Goal: Entertainment & Leisure: Consume media (video, audio)

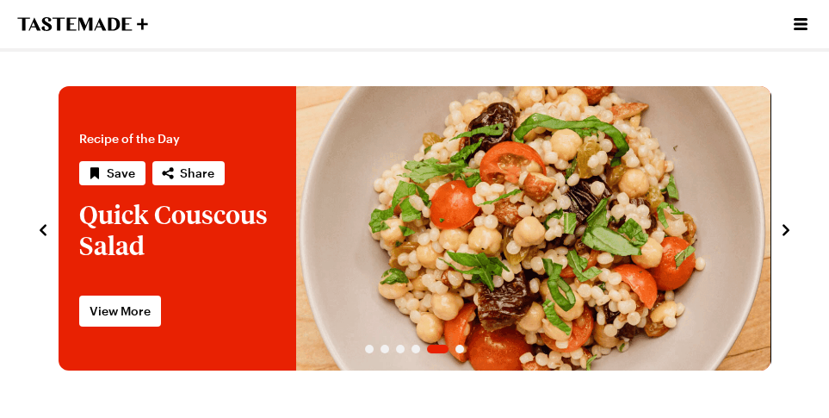
click at [783, 227] on icon "navigate to next item" at bounding box center [785, 229] width 17 height 17
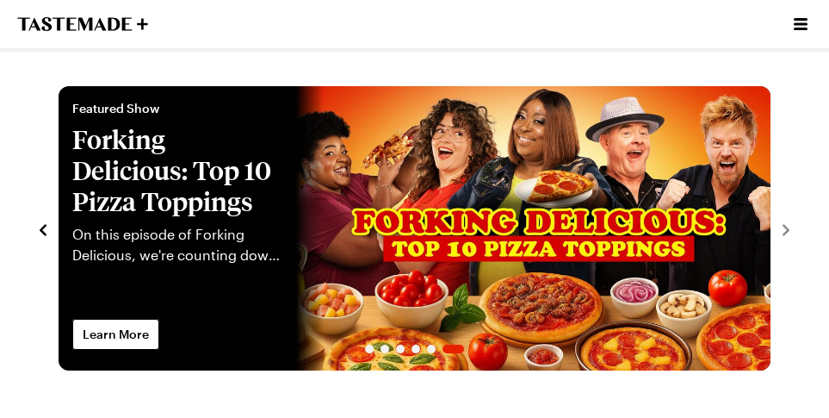
click at [40, 233] on icon "navigate to previous item" at bounding box center [42, 229] width 17 height 17
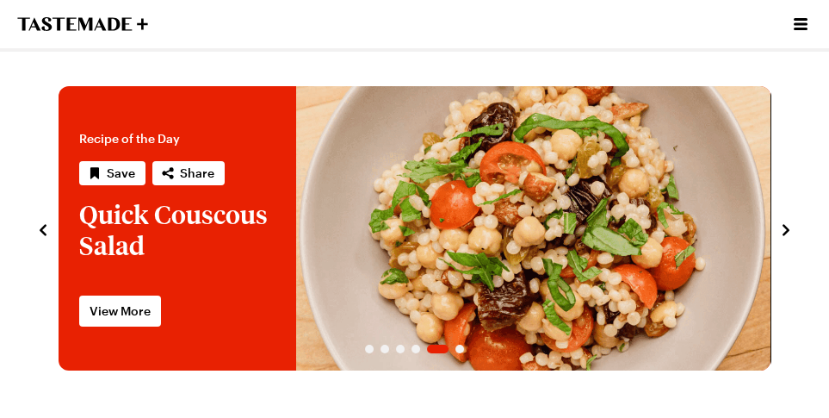
click at [44, 230] on icon "navigate to previous item" at bounding box center [42, 229] width 17 height 17
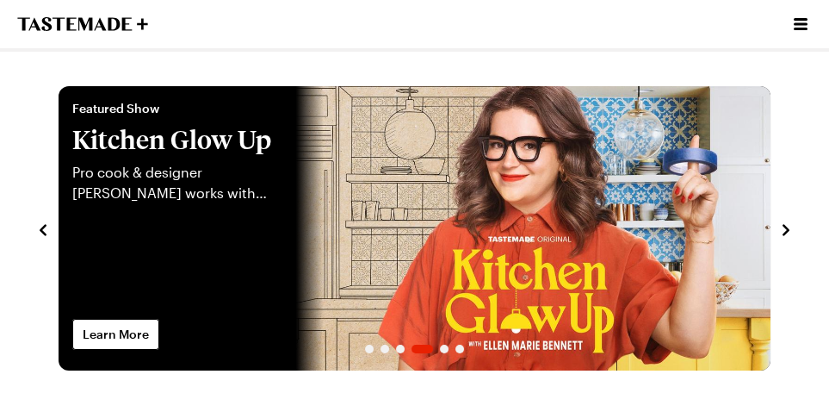
click at [41, 230] on icon "navigate to previous item" at bounding box center [43, 229] width 7 height 11
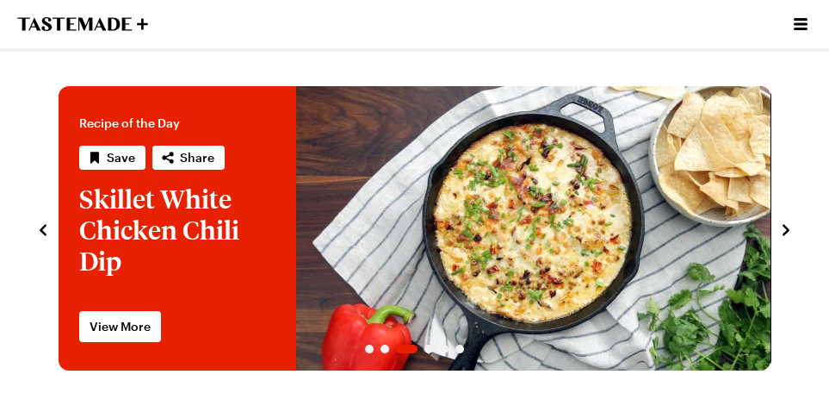
click at [41, 230] on icon "navigate to previous item" at bounding box center [43, 229] width 7 height 11
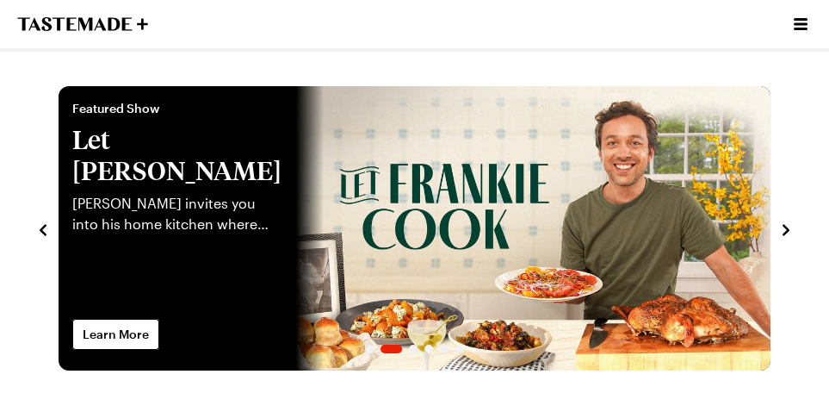
click at [41, 230] on icon "navigate to previous item" at bounding box center [43, 229] width 7 height 11
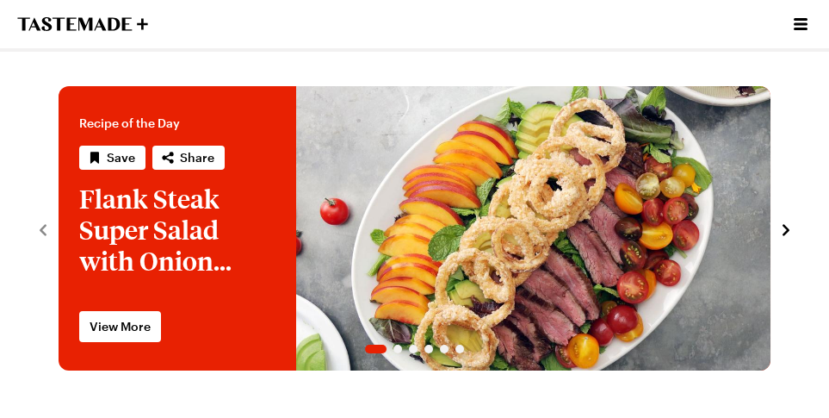
click at [88, 27] on icon "To Tastemade Home Page" at bounding box center [82, 24] width 131 height 14
click at [803, 23] on icon "Open menu" at bounding box center [801, 24] width 14 height 12
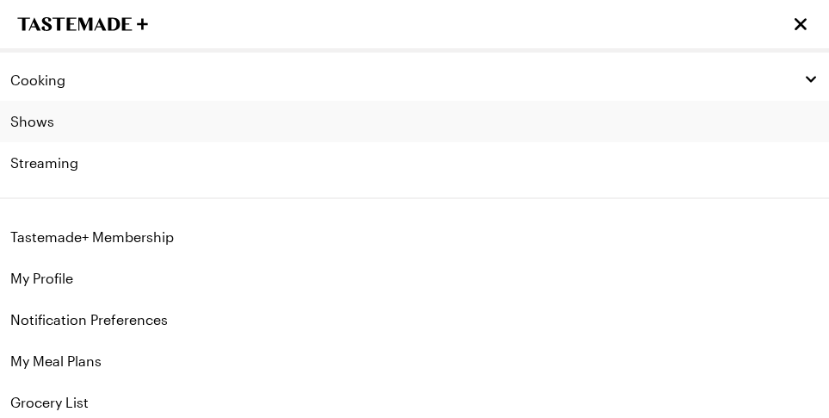
click at [33, 123] on link "Shows" at bounding box center [414, 121] width 829 height 41
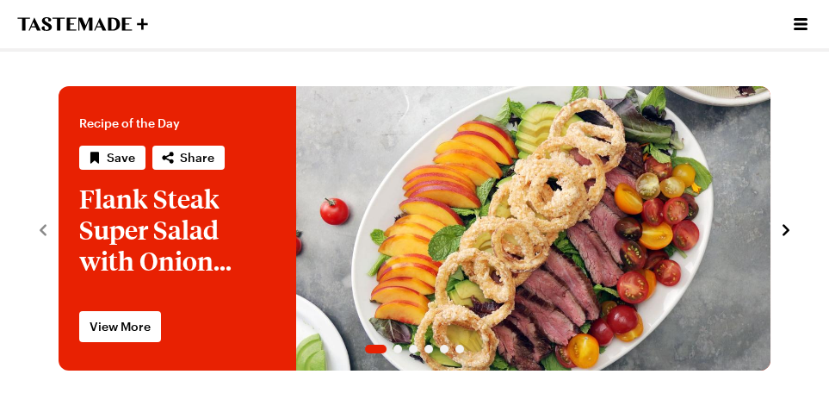
click at [131, 31] on div "Cooking Shows Streaming" at bounding box center [82, 24] width 131 height 48
click at [122, 23] on icon "To Tastemade Home Page" at bounding box center [127, 23] width 10 height 13
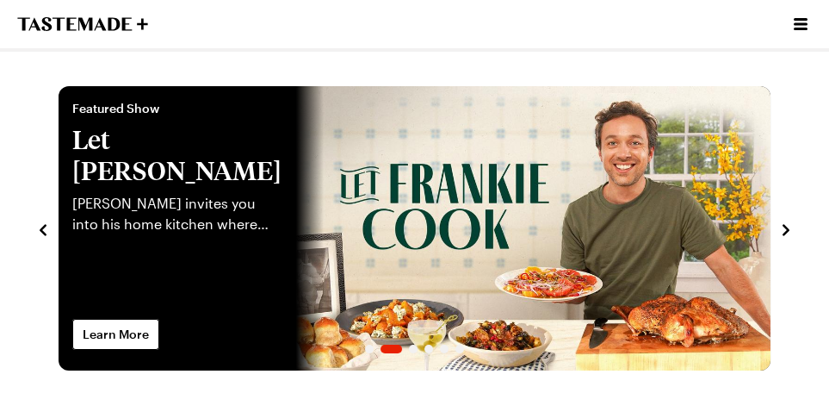
drag, startPoint x: 116, startPoint y: 22, endPoint x: 439, endPoint y: 14, distance: 323.0
click at [439, 14] on div "Cooking Shows Streaming" at bounding box center [414, 24] width 829 height 48
click at [784, 231] on icon "navigate to next item" at bounding box center [785, 229] width 17 height 17
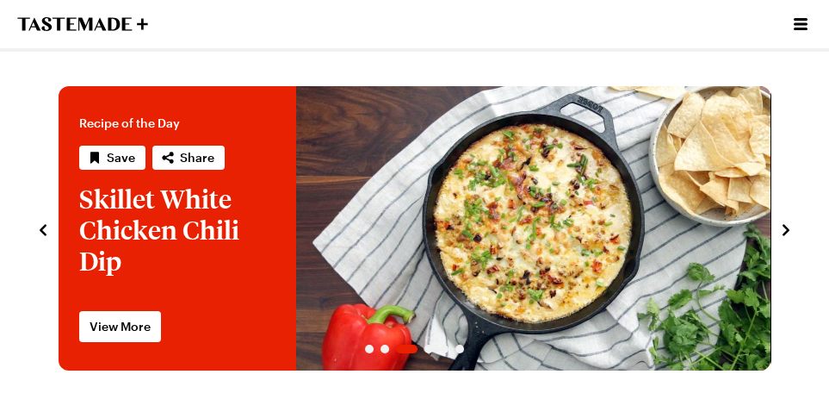
click at [784, 231] on icon "navigate to next item" at bounding box center [785, 229] width 17 height 17
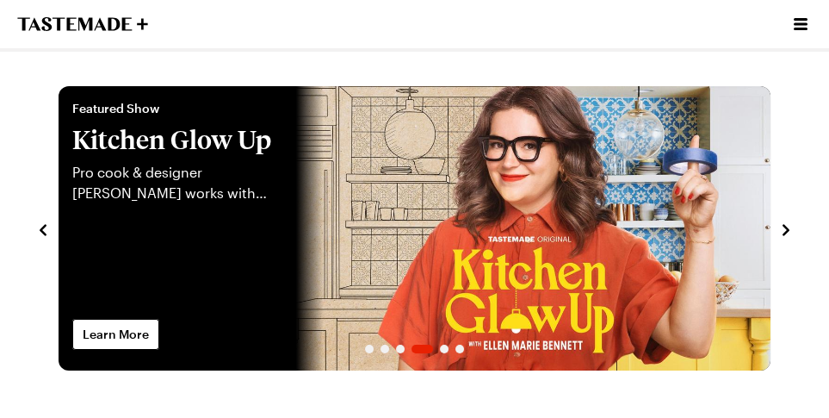
click at [784, 231] on icon "navigate to next item" at bounding box center [785, 229] width 17 height 17
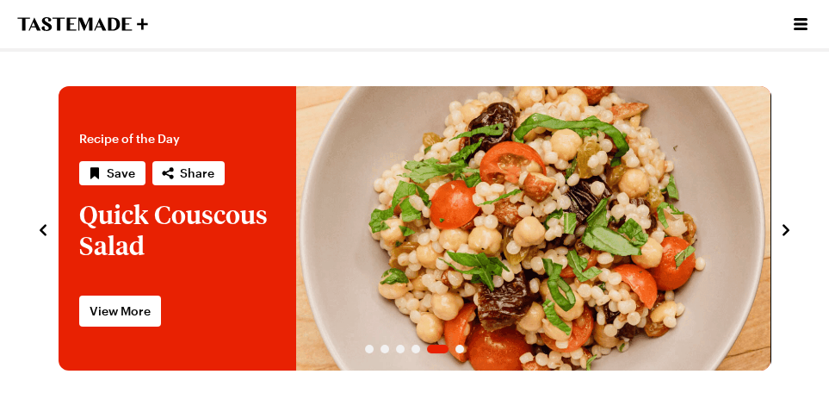
click at [784, 231] on icon "navigate to next item" at bounding box center [785, 229] width 17 height 17
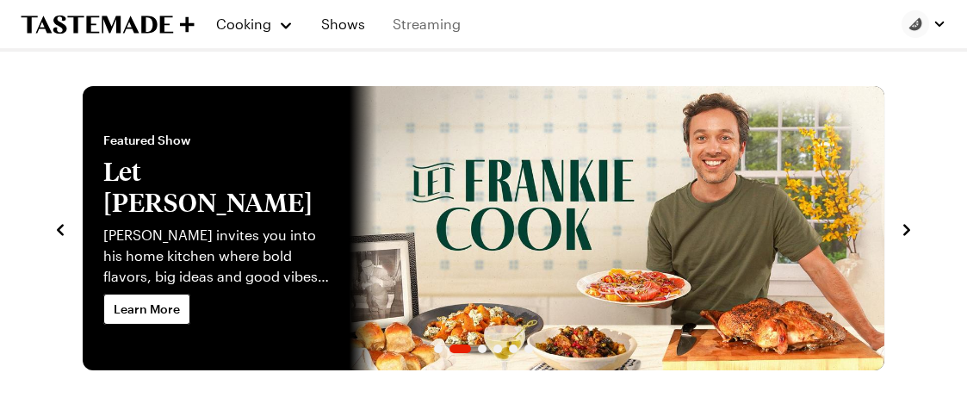
click at [431, 18] on link "Streaming" at bounding box center [426, 24] width 89 height 48
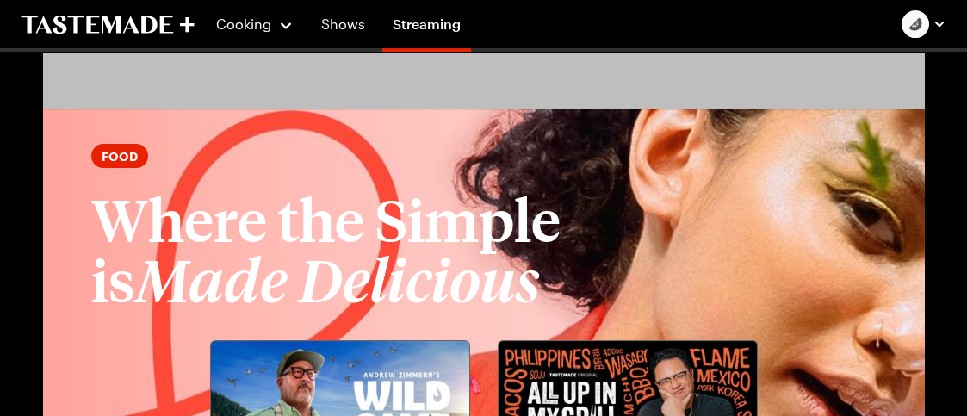
scroll to position [2066, 0]
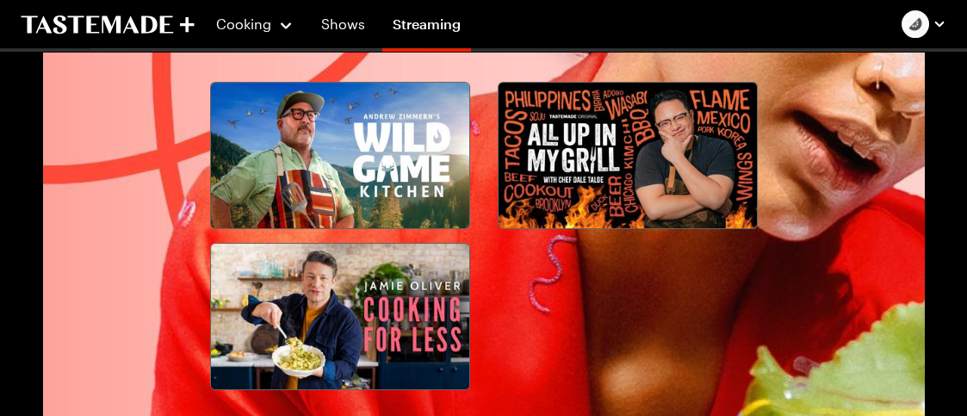
click at [605, 148] on img at bounding box center [628, 156] width 258 height 146
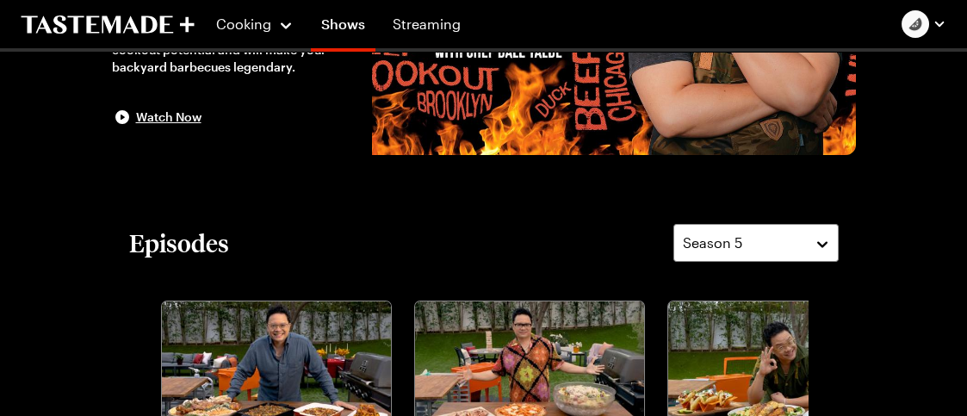
scroll to position [431, 0]
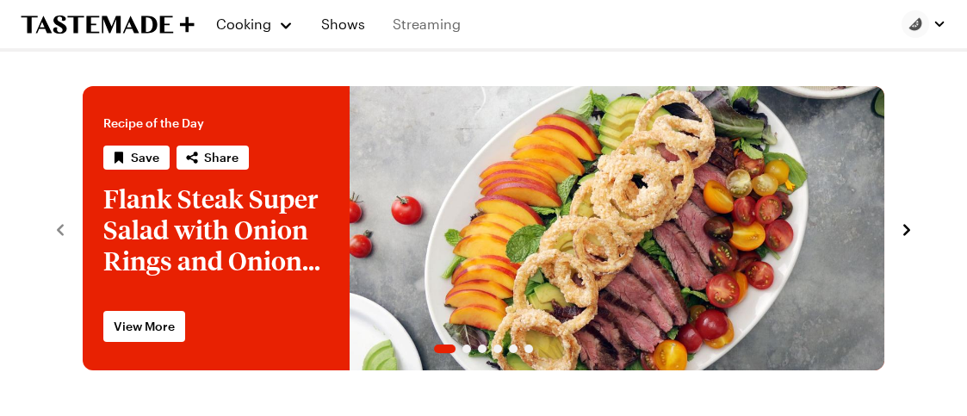
click at [414, 22] on link "Streaming" at bounding box center [426, 24] width 89 height 48
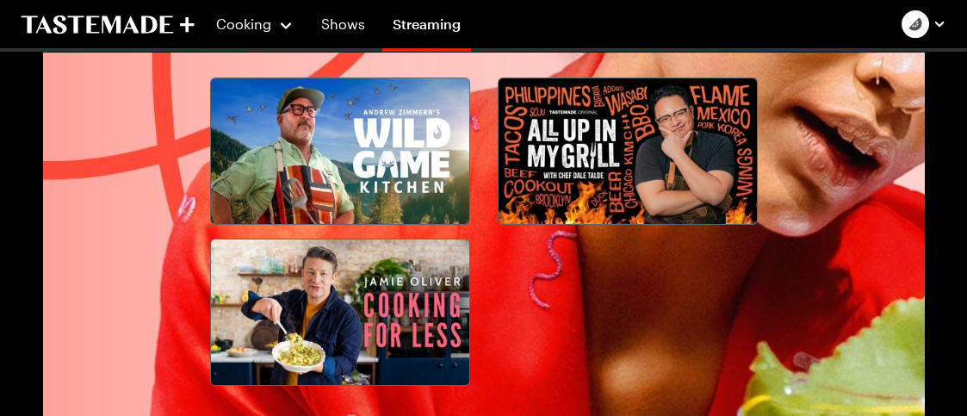
scroll to position [1980, 0]
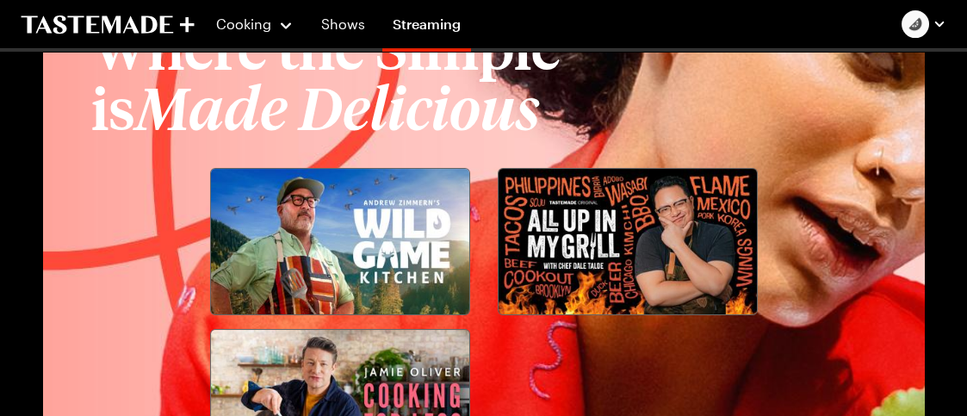
click at [633, 221] on img at bounding box center [628, 242] width 258 height 146
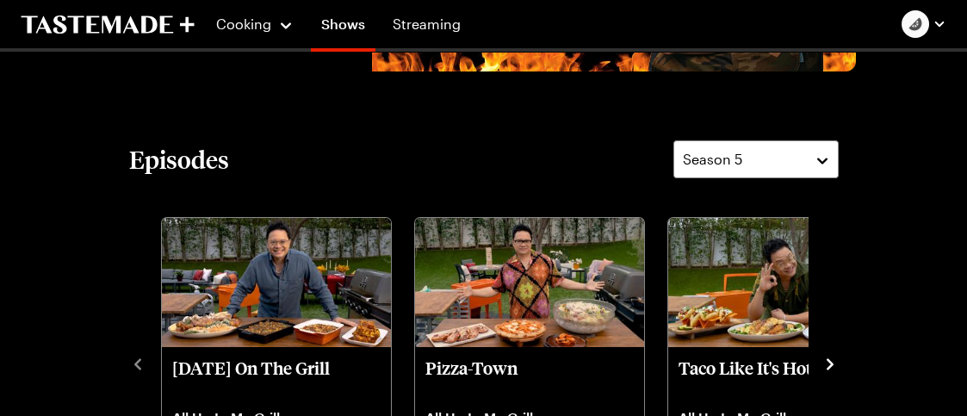
scroll to position [258, 0]
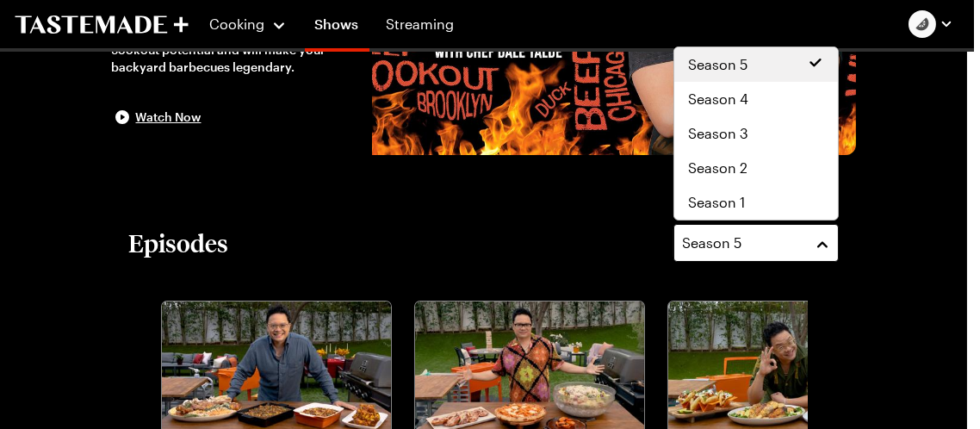
click at [822, 245] on button "Season 5" at bounding box center [755, 243] width 165 height 38
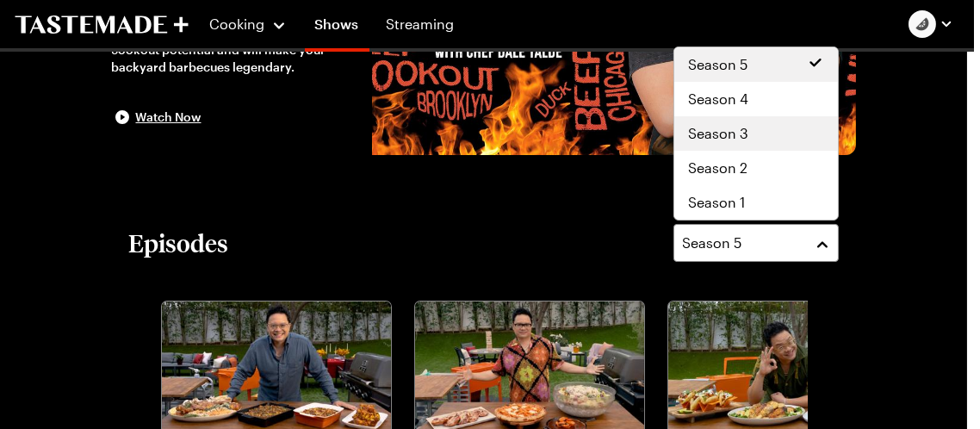
click at [710, 131] on span "Season 3" at bounding box center [718, 133] width 60 height 21
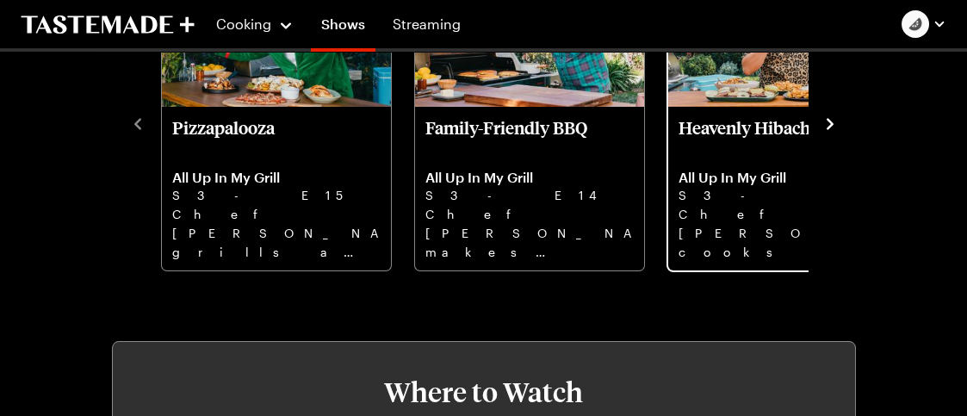
scroll to position [603, 0]
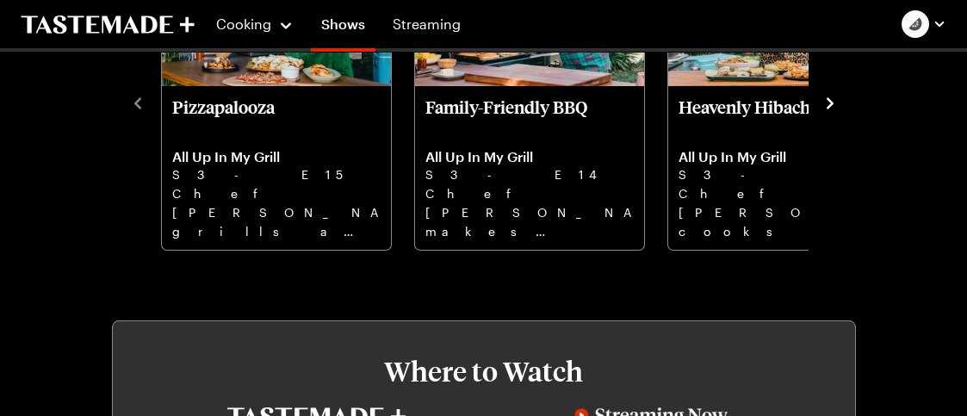
click at [828, 102] on icon "navigate to next item" at bounding box center [829, 103] width 17 height 17
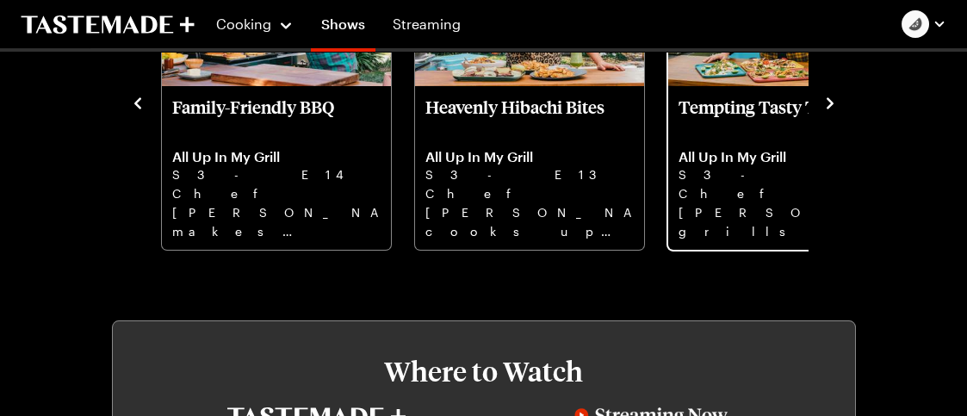
click at [728, 170] on p "S3 - E12" at bounding box center [782, 174] width 208 height 19
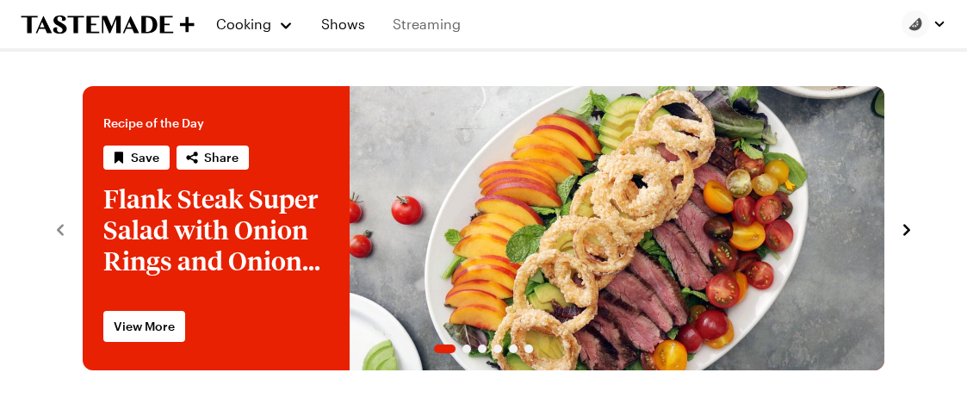
click at [418, 22] on link "Streaming" at bounding box center [426, 24] width 89 height 48
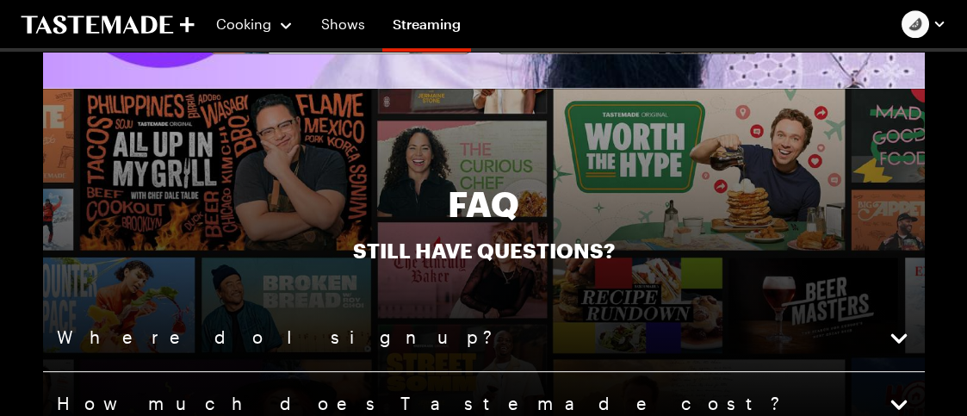
scroll to position [3530, 0]
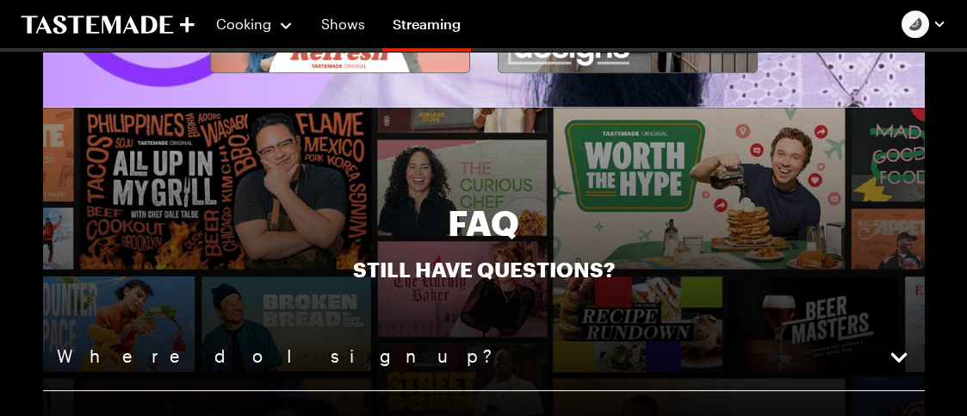
click at [177, 176] on div at bounding box center [484, 403] width 882 height 591
click at [230, 157] on div at bounding box center [484, 403] width 882 height 591
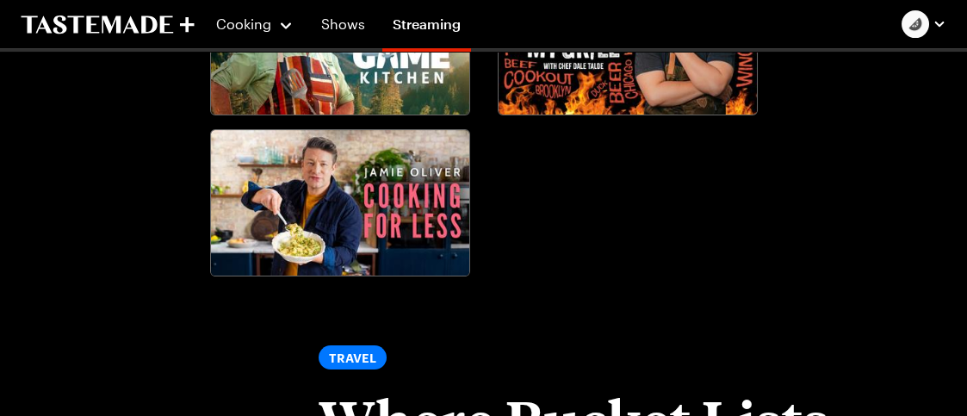
scroll to position [2057, 0]
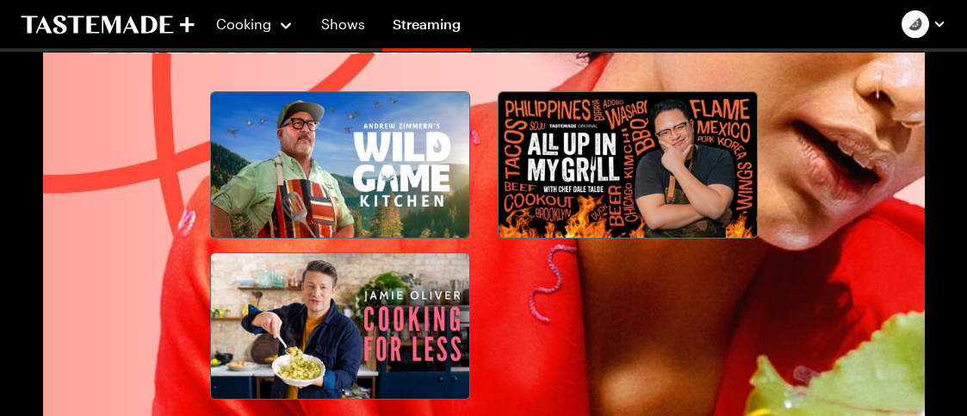
click at [600, 158] on img at bounding box center [628, 165] width 258 height 146
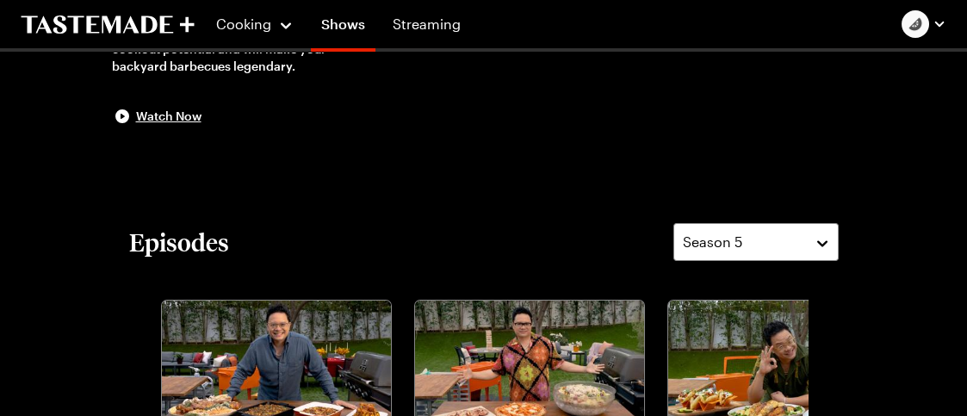
scroll to position [258, 0]
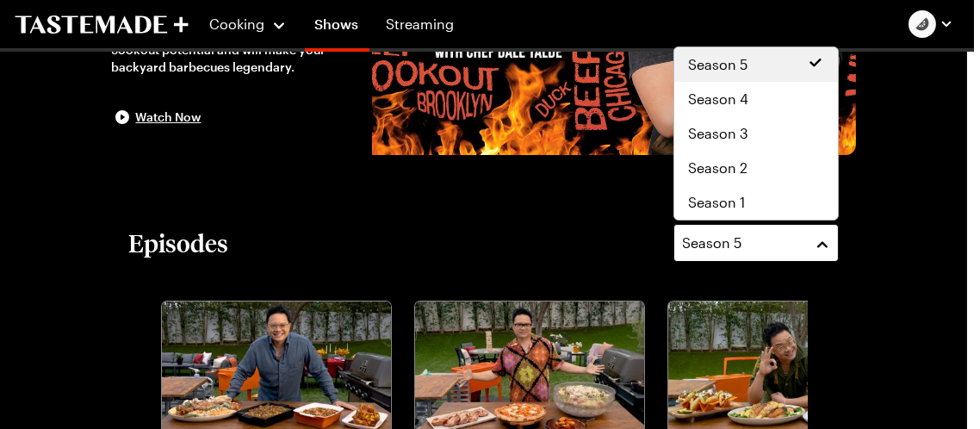
click at [824, 242] on button "Season 5" at bounding box center [755, 243] width 165 height 38
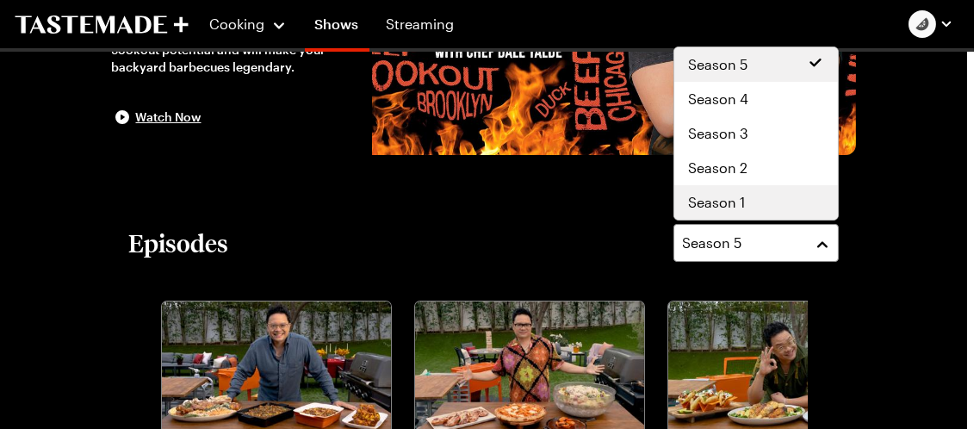
click at [728, 207] on span "Season 1" at bounding box center [716, 202] width 57 height 21
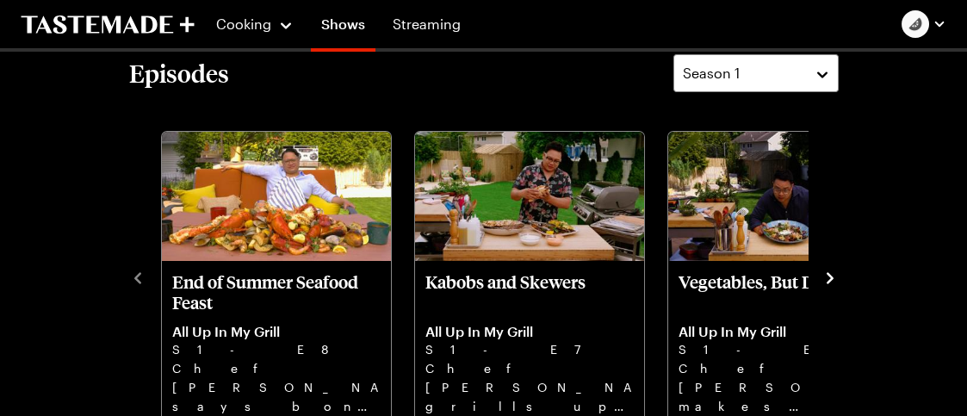
scroll to position [431, 0]
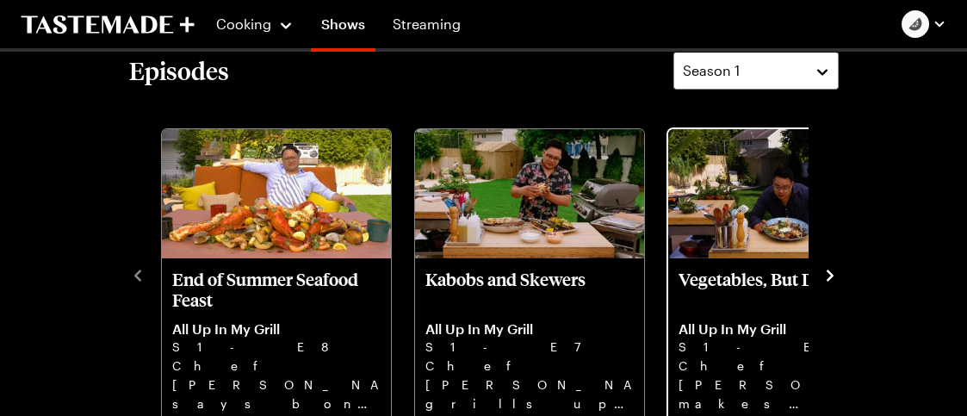
click at [749, 229] on img "Vegetables, But Delicious" at bounding box center [782, 193] width 229 height 129
